Goal: Navigation & Orientation: Find specific page/section

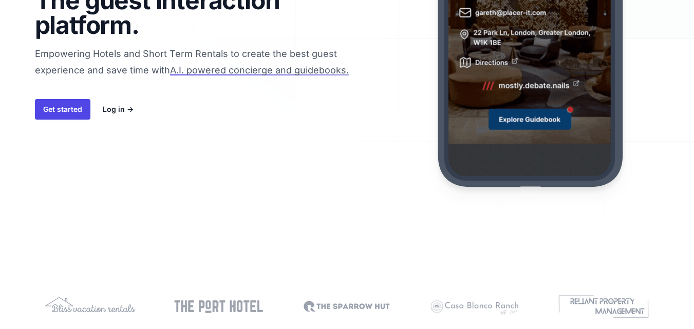
scroll to position [206, 0]
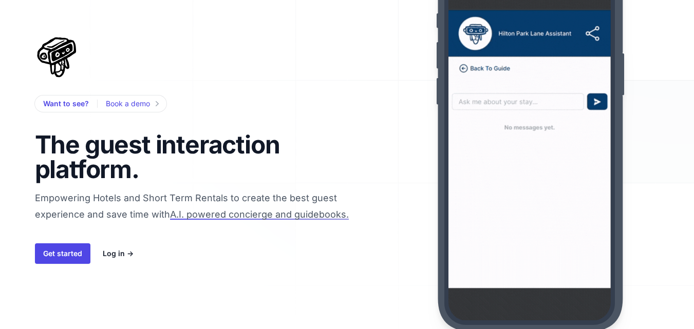
click at [197, 263] on div "Get started Log in →" at bounding box center [207, 254] width 345 height 21
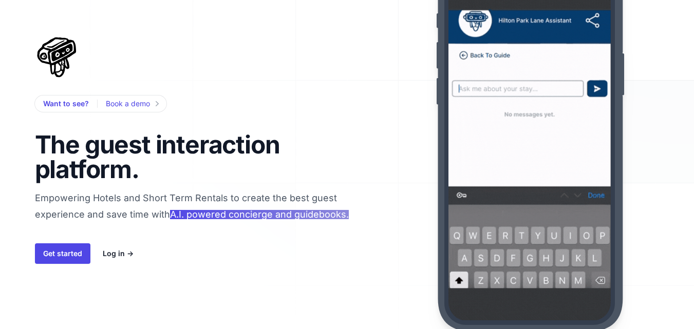
drag, startPoint x: 88, startPoint y: 146, endPoint x: 274, endPoint y: 216, distance: 198.5
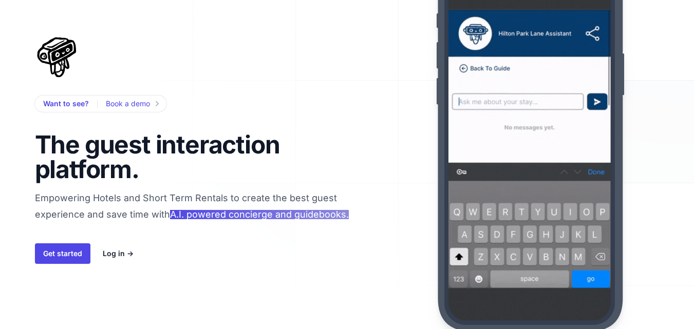
click at [135, 169] on h1 "The guest interaction platform." at bounding box center [166, 157] width 263 height 49
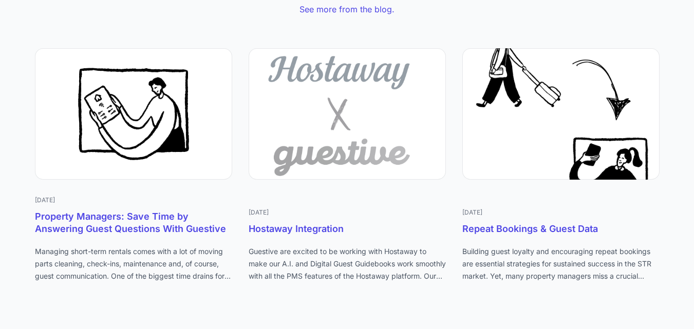
scroll to position [4504, 0]
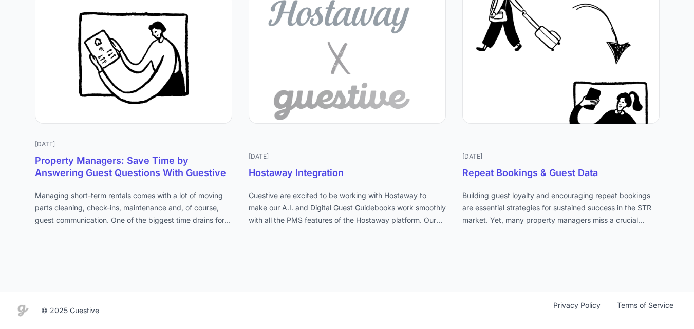
drag, startPoint x: 697, startPoint y: 29, endPoint x: 689, endPoint y: 341, distance: 312.0
drag, startPoint x: 70, startPoint y: 311, endPoint x: 138, endPoint y: 225, distance: 109.8
click at [124, 305] on div "Guestive mark © 2025 Guestive Privacy Policy Terms of Service" at bounding box center [346, 311] width 669 height 21
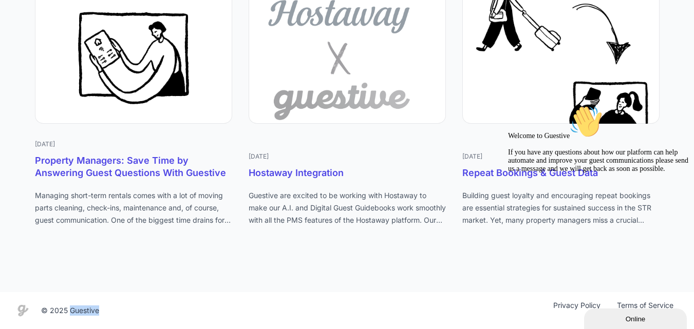
copy div "Guestive"
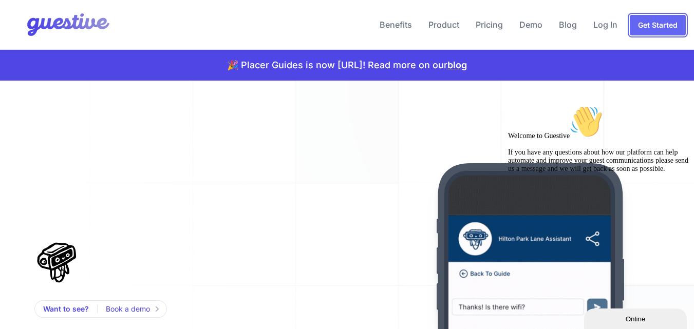
click at [657, 24] on link "Get Started" at bounding box center [658, 25] width 56 height 21
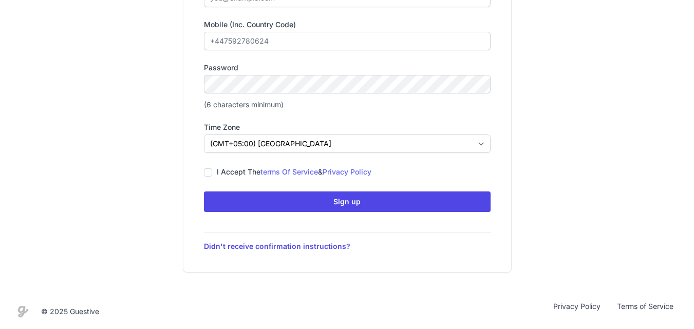
scroll to position [202, 0]
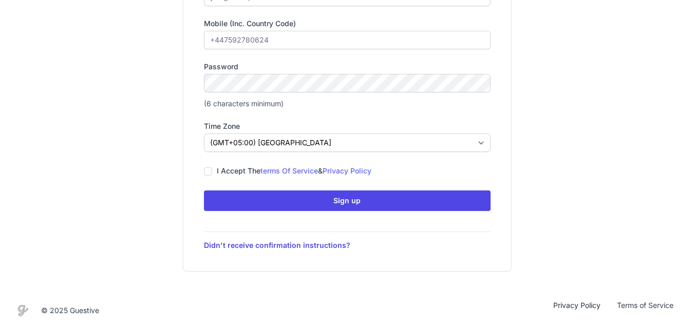
click at [567, 307] on link "Privacy Policy" at bounding box center [577, 311] width 64 height 21
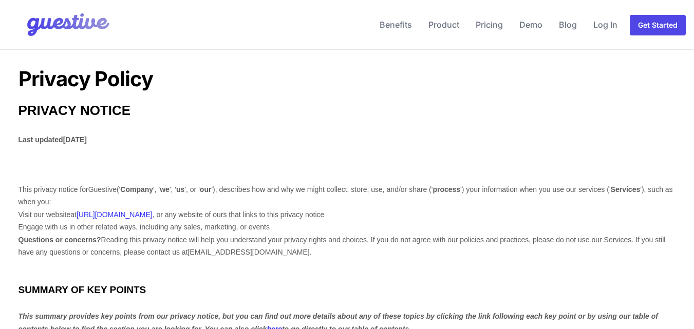
scroll to position [3357, 0]
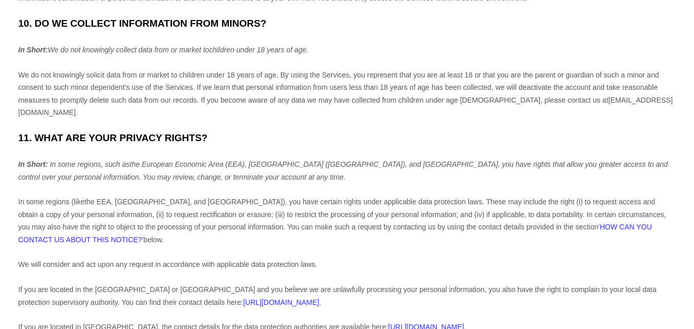
click at [532, 226] on span "HOW CAN YOU CONTACT US ABOUT THIS NOTICE?" at bounding box center [335, 233] width 634 height 21
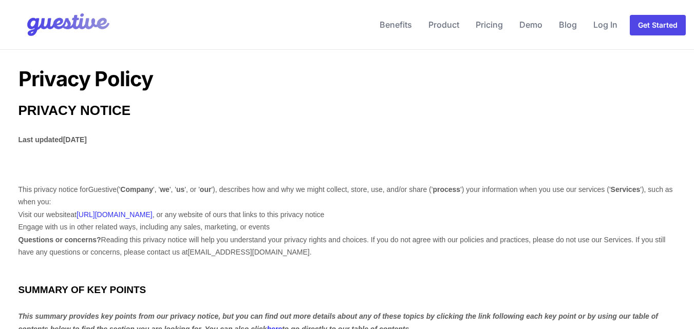
click at [84, 25] on img at bounding box center [60, 24] width 104 height 41
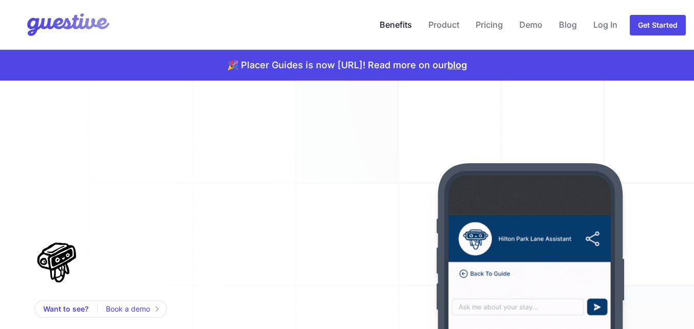
click at [386, 32] on link "Benefits" at bounding box center [396, 24] width 41 height 25
click at [437, 20] on link "Product" at bounding box center [443, 24] width 39 height 25
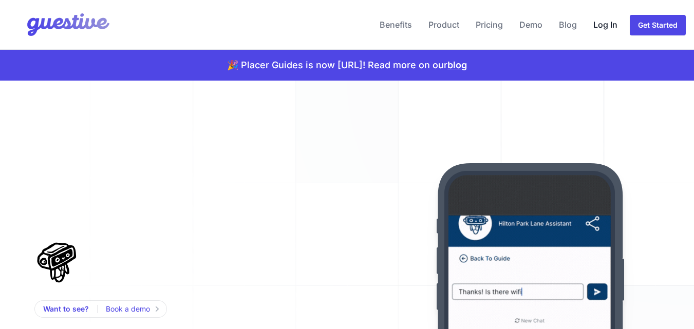
click at [605, 25] on link "Log In" at bounding box center [605, 24] width 32 height 25
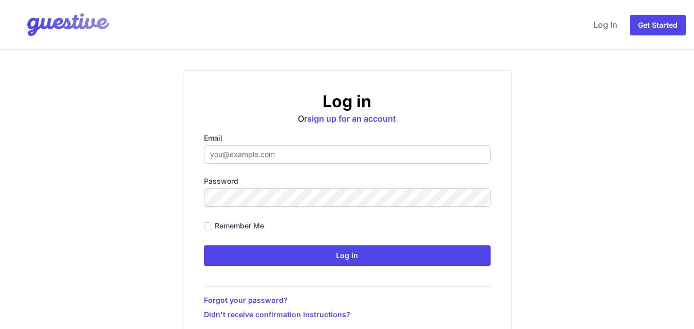
click at [51, 20] on img at bounding box center [60, 24] width 104 height 41
